Goal: Task Accomplishment & Management: Complete application form

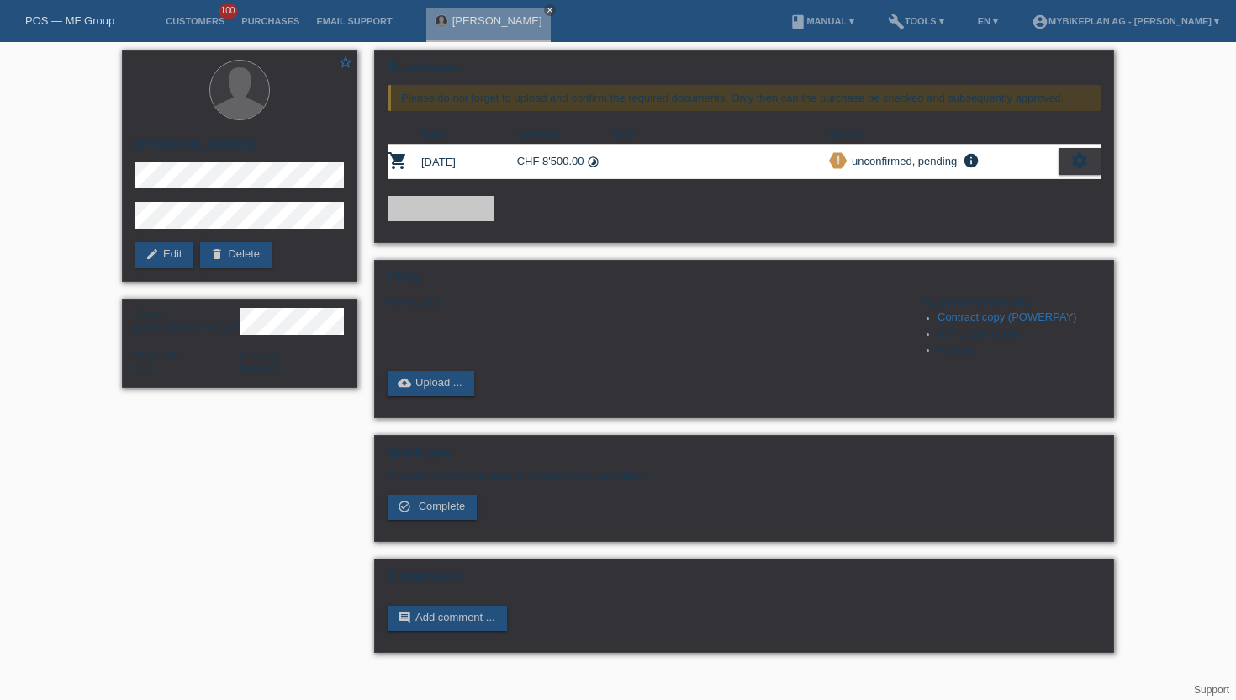
click at [196, 9] on li "Customers 100" at bounding box center [195, 21] width 76 height 43
click at [191, 28] on li "Customers 100" at bounding box center [195, 21] width 76 height 43
click at [192, 25] on link "Customers" at bounding box center [195, 21] width 76 height 10
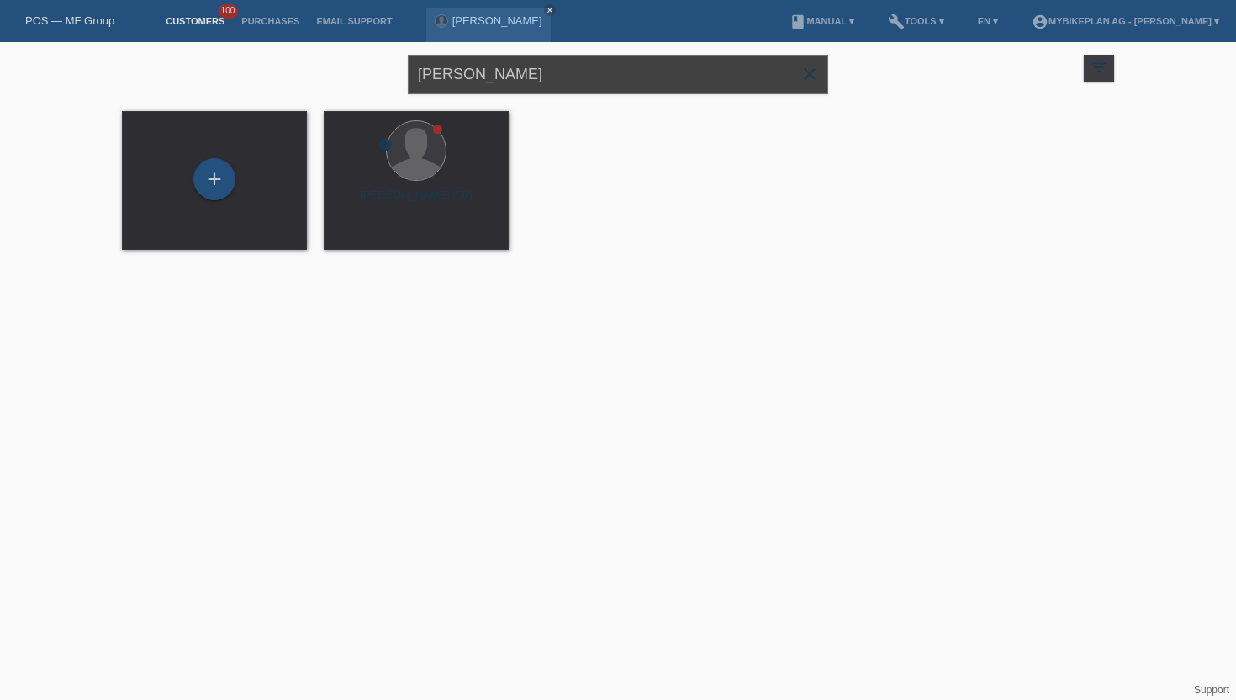
drag, startPoint x: 552, startPoint y: 80, endPoint x: 309, endPoint y: 80, distance: 243.0
click at [309, 80] on div "[PERSON_NAME] close filter_list view_module Show all customers star Show stared…" at bounding box center [618, 72] width 1009 height 61
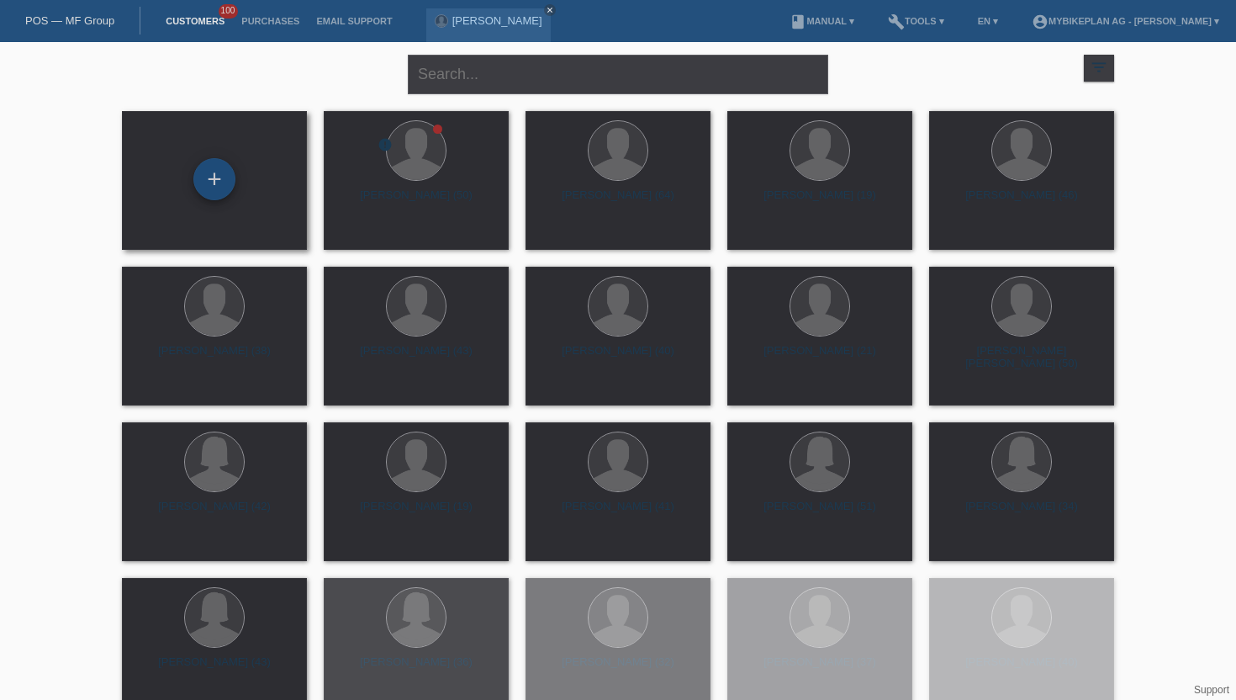
click at [200, 182] on div "+" at bounding box center [214, 179] width 40 height 29
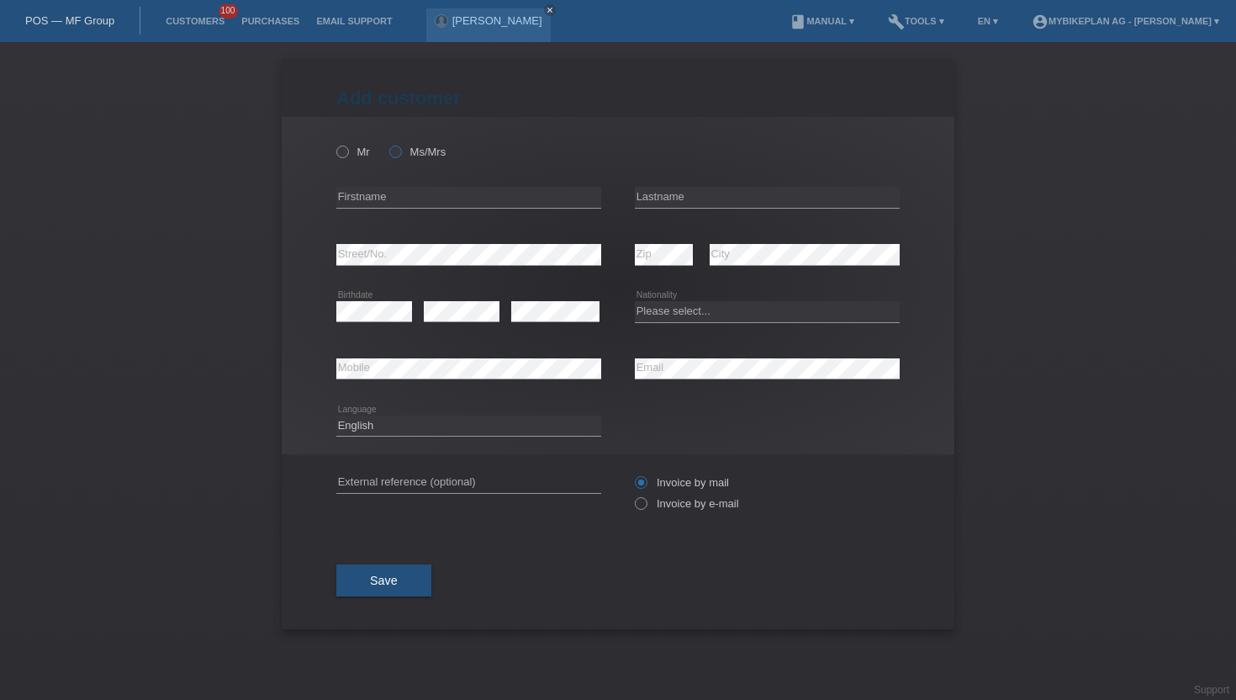
click at [387, 143] on icon at bounding box center [387, 143] width 0 height 0
click at [397, 156] on input "Ms/Mrs" at bounding box center [394, 150] width 11 height 11
radio input "true"
click at [421, 206] on input "text" at bounding box center [468, 197] width 265 height 21
type input "Karelle Orlane"
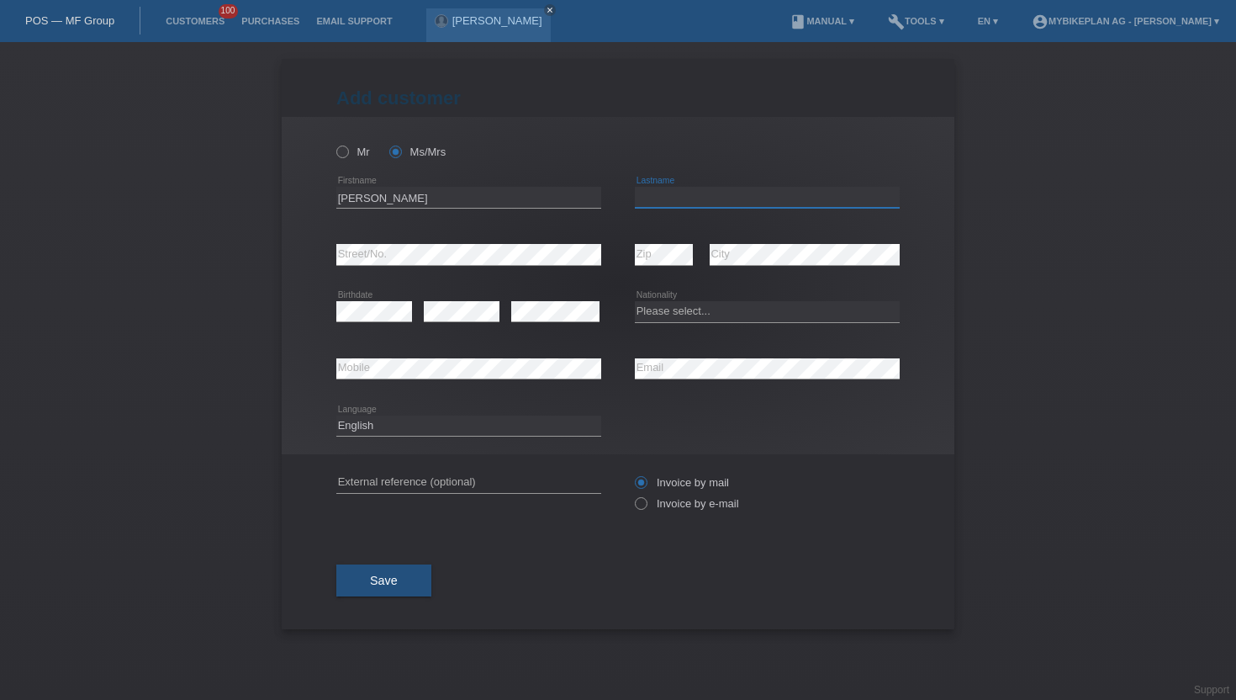
click at [656, 193] on input "text" at bounding box center [767, 197] width 265 height 21
type input "Gnagbo"
click at [706, 315] on select "Please select... Switzerland Austria Germany Liechtenstein ------------ Afghani…" at bounding box center [767, 311] width 265 height 20
select select "FR"
click at [635, 302] on select "Please select... Switzerland Austria Germany Liechtenstein ------------ Afghani…" at bounding box center [767, 311] width 265 height 20
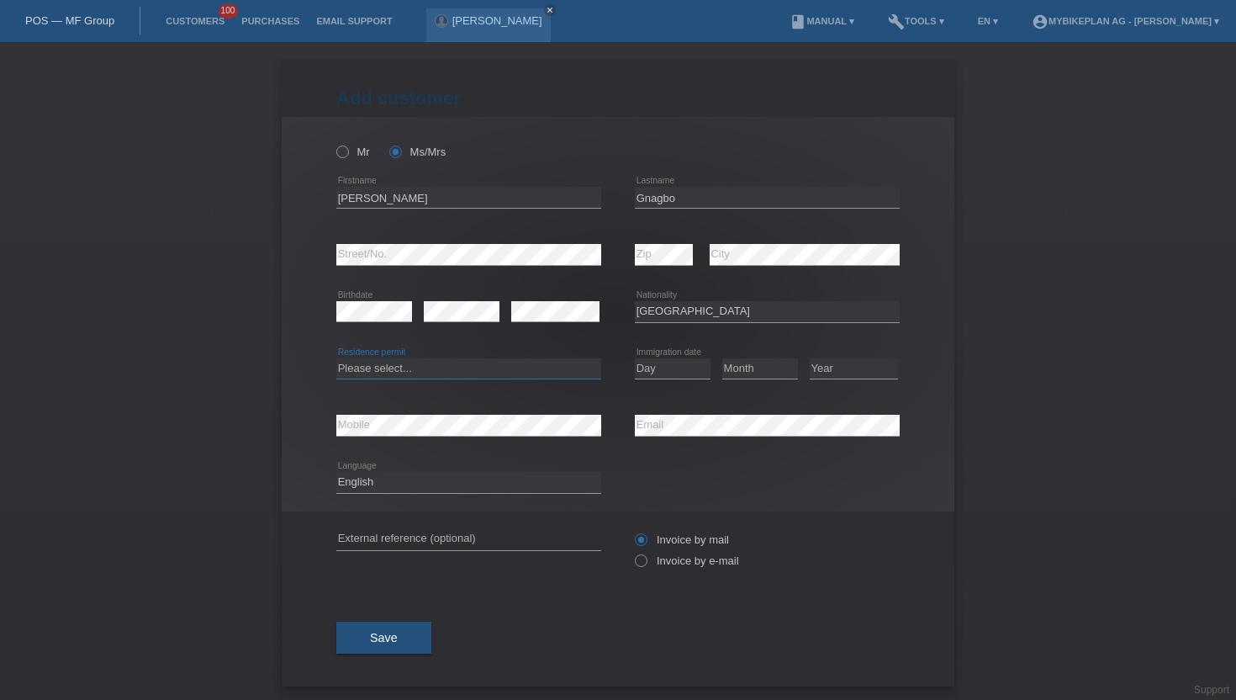
click at [380, 378] on select "Please select... C B B - Refugee status Other" at bounding box center [468, 368] width 265 height 20
select select "B"
click at [336, 358] on select "Please select... C B B - Refugee status Other" at bounding box center [468, 368] width 265 height 20
click at [678, 363] on select "Day 01 02 03 04 05 06 07 08 09 10 11" at bounding box center [673, 368] width 76 height 20
